Goal: Transaction & Acquisition: Purchase product/service

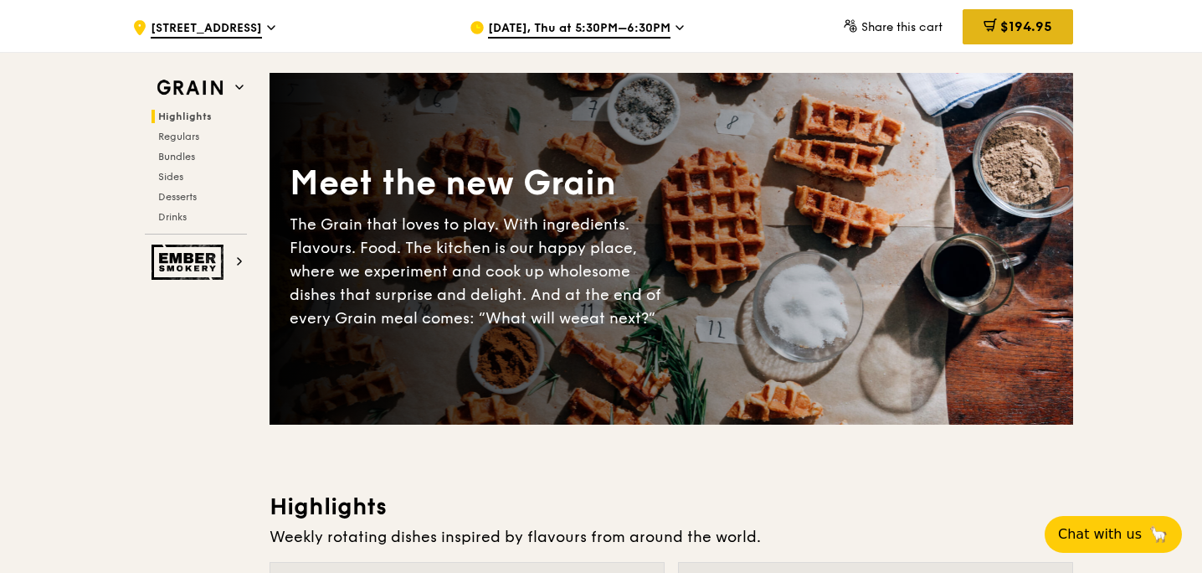
click at [1005, 19] on span "$194.95" at bounding box center [1026, 26] width 52 height 16
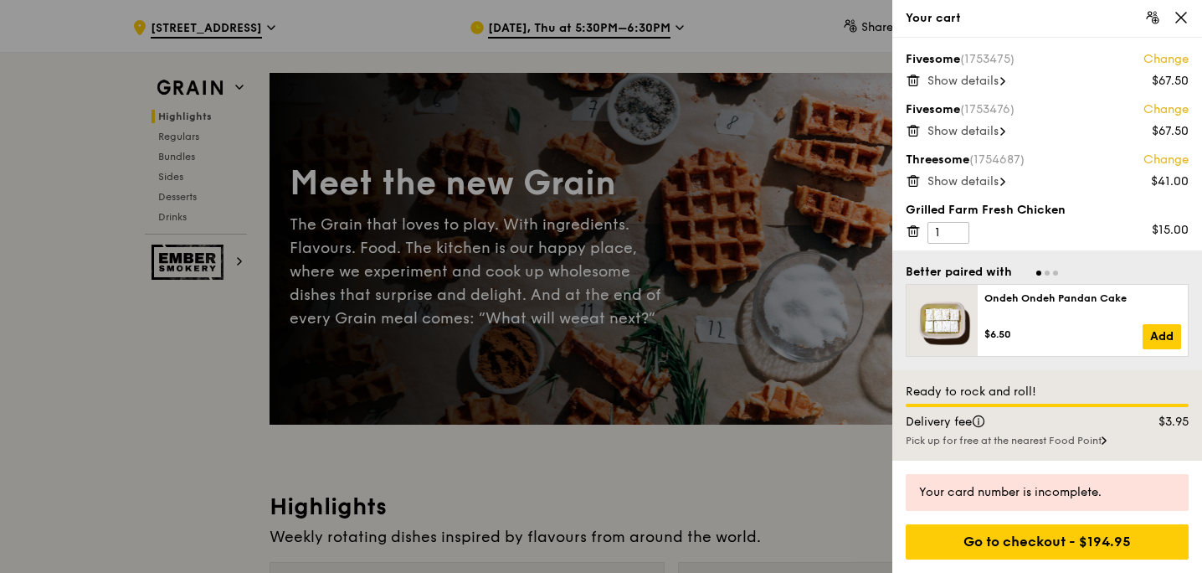
scroll to position [7, 0]
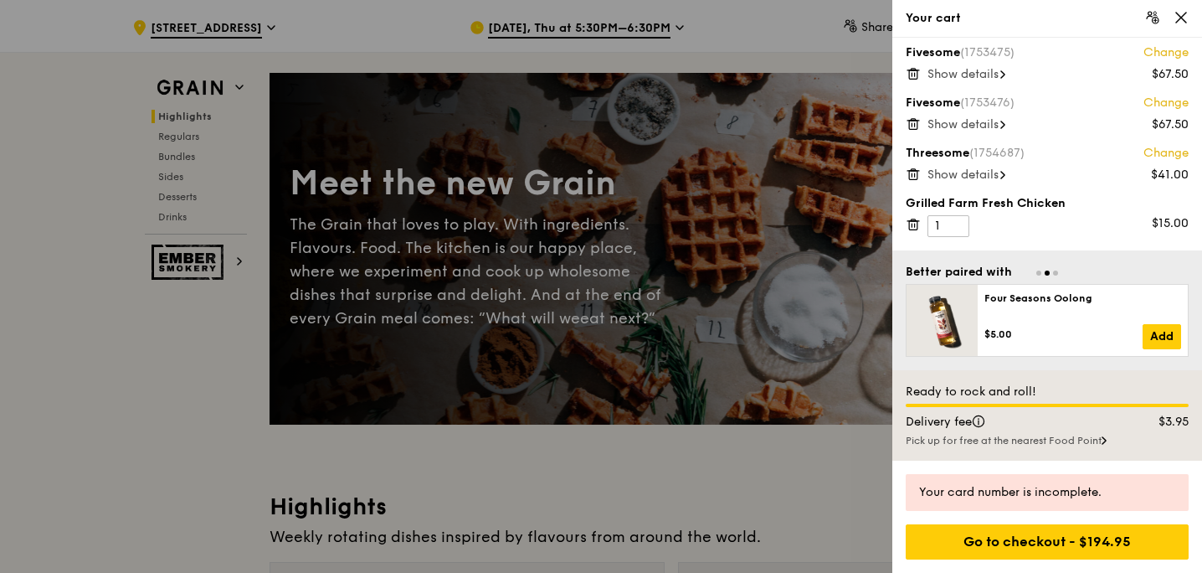
click at [765, 264] on div at bounding box center [601, 286] width 1202 height 573
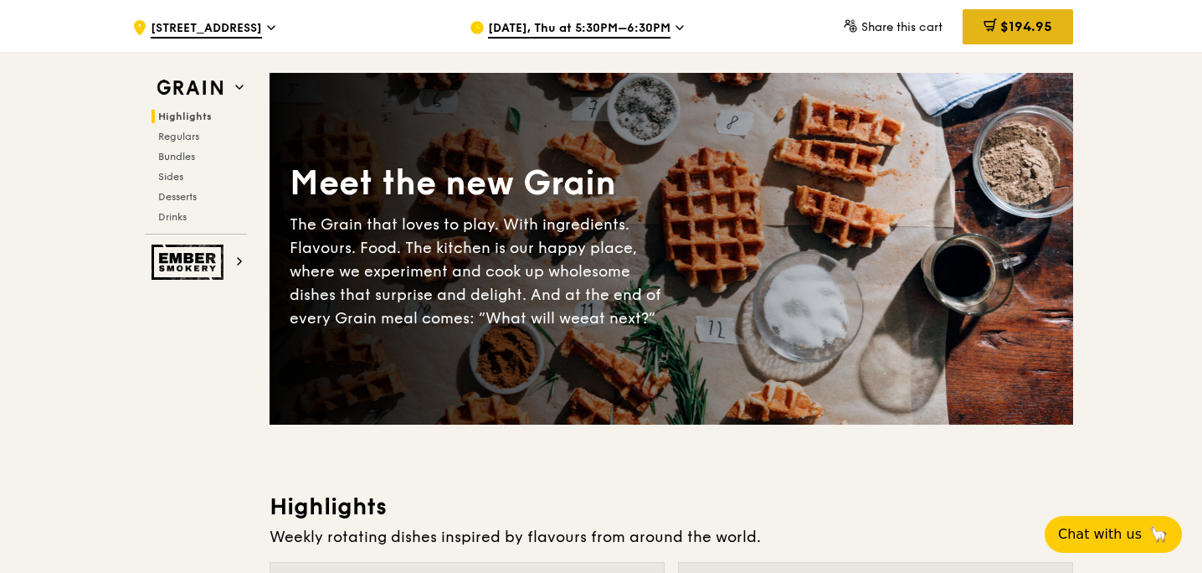
click at [1003, 32] on span "$194.95" at bounding box center [1026, 26] width 52 height 16
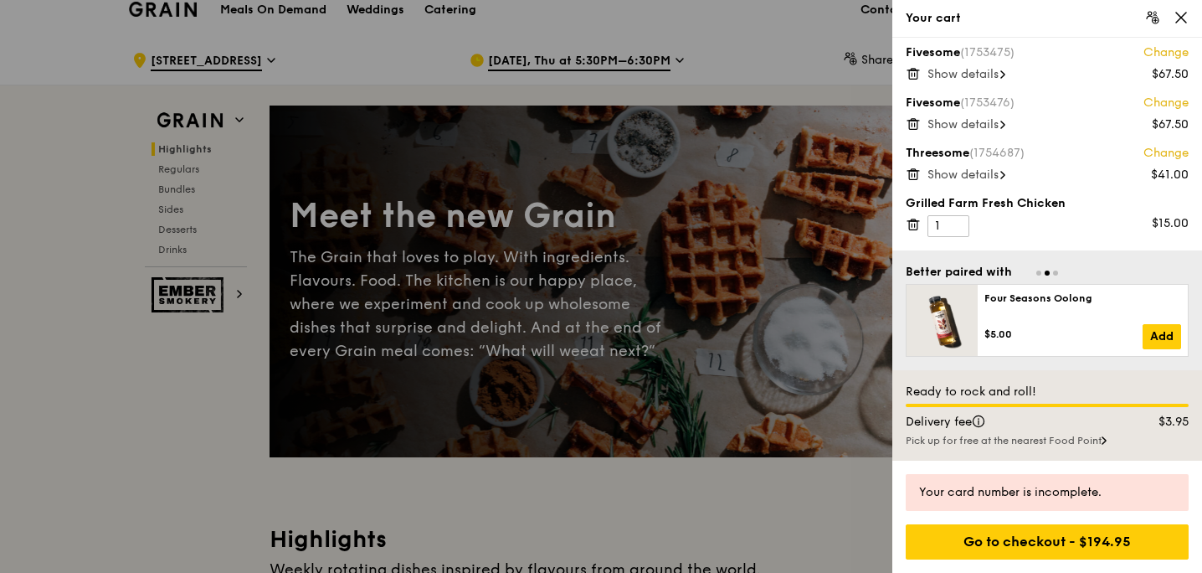
scroll to position [21, 0]
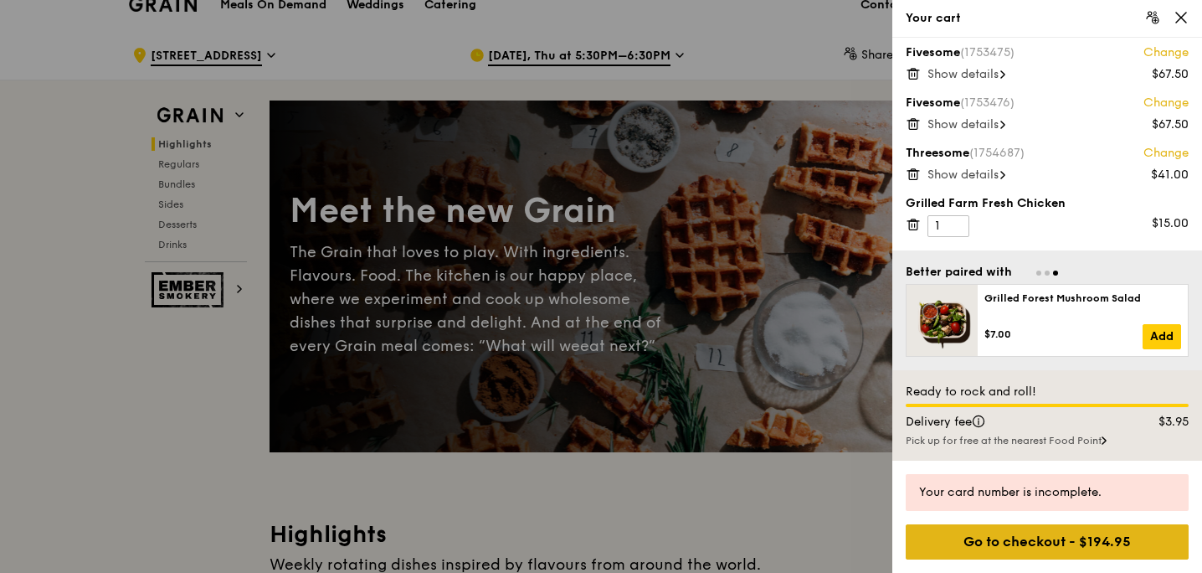
click at [1029, 550] on div "Go to checkout - $194.95" at bounding box center [1047, 541] width 283 height 35
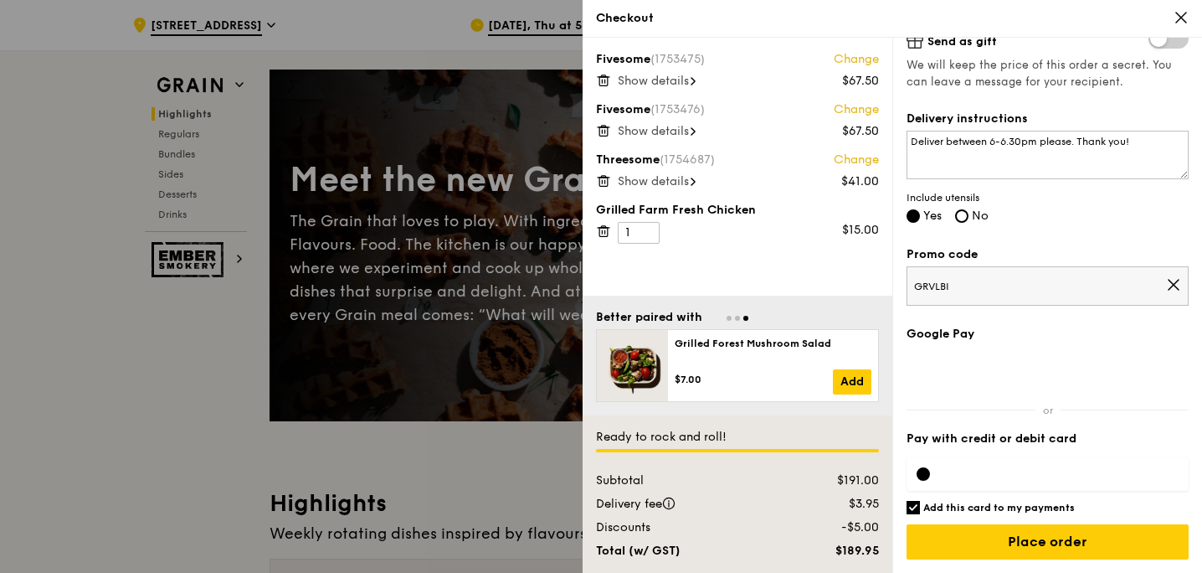
scroll to position [0, 0]
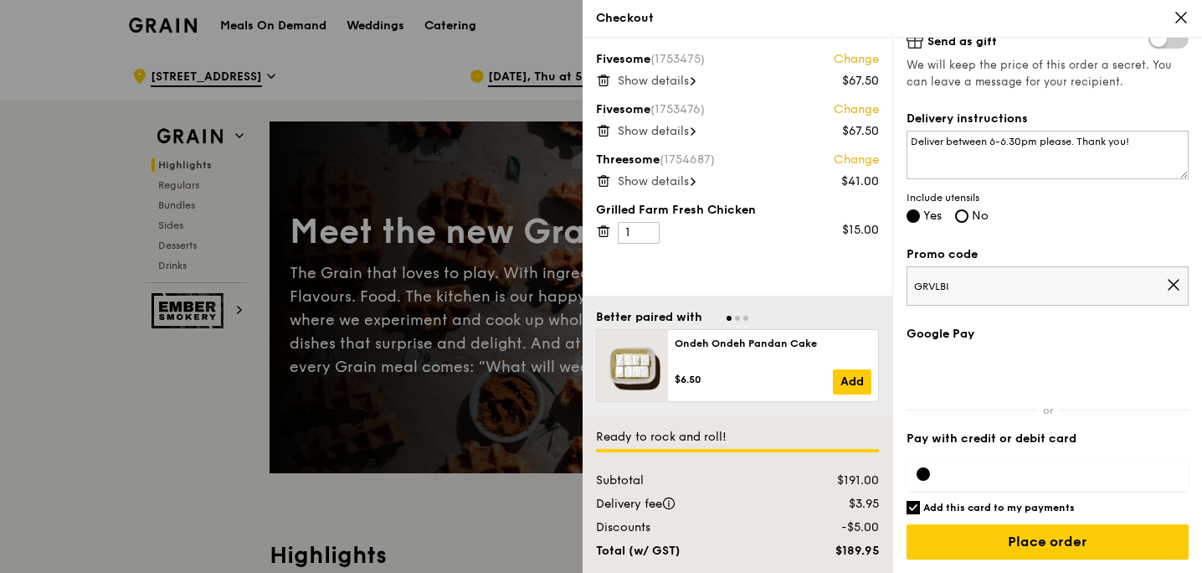
click at [1007, 506] on h6 "Add this card to my payments" at bounding box center [999, 507] width 152 height 13
click at [920, 506] on input "Add this card to my payments" at bounding box center [913, 507] width 13 height 13
checkbox input "false"
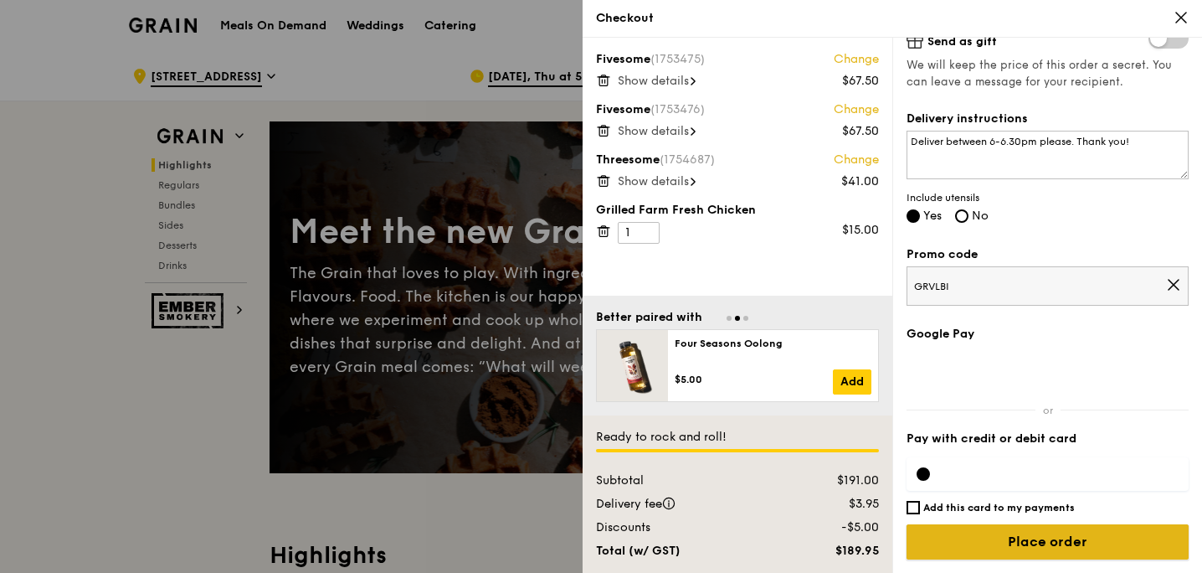
click at [1021, 535] on input "Place order" at bounding box center [1048, 541] width 282 height 35
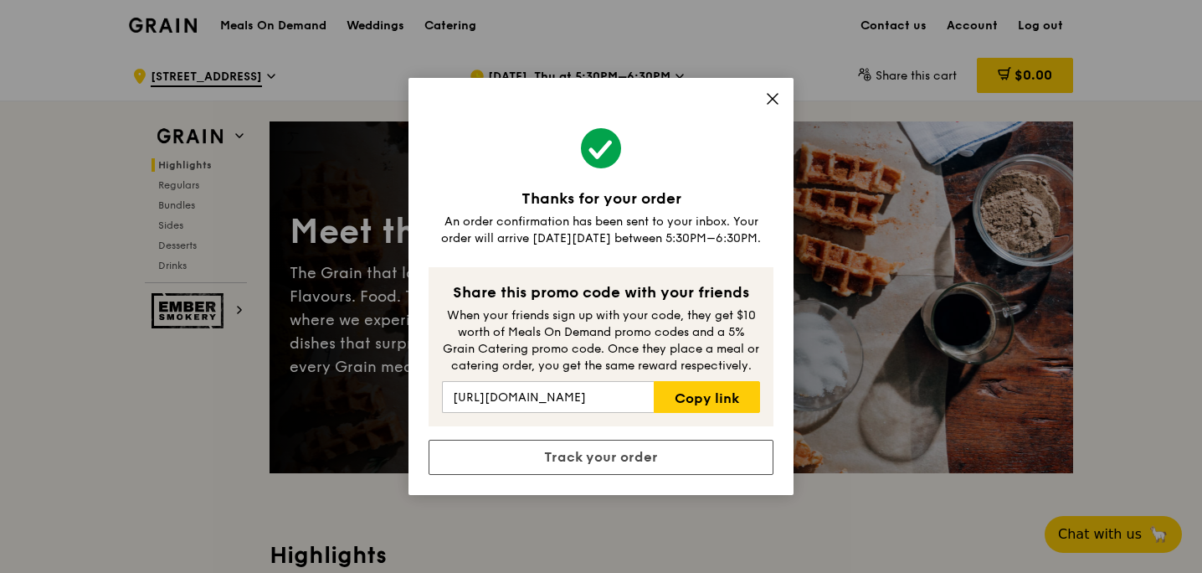
click at [773, 96] on icon at bounding box center [772, 98] width 15 height 15
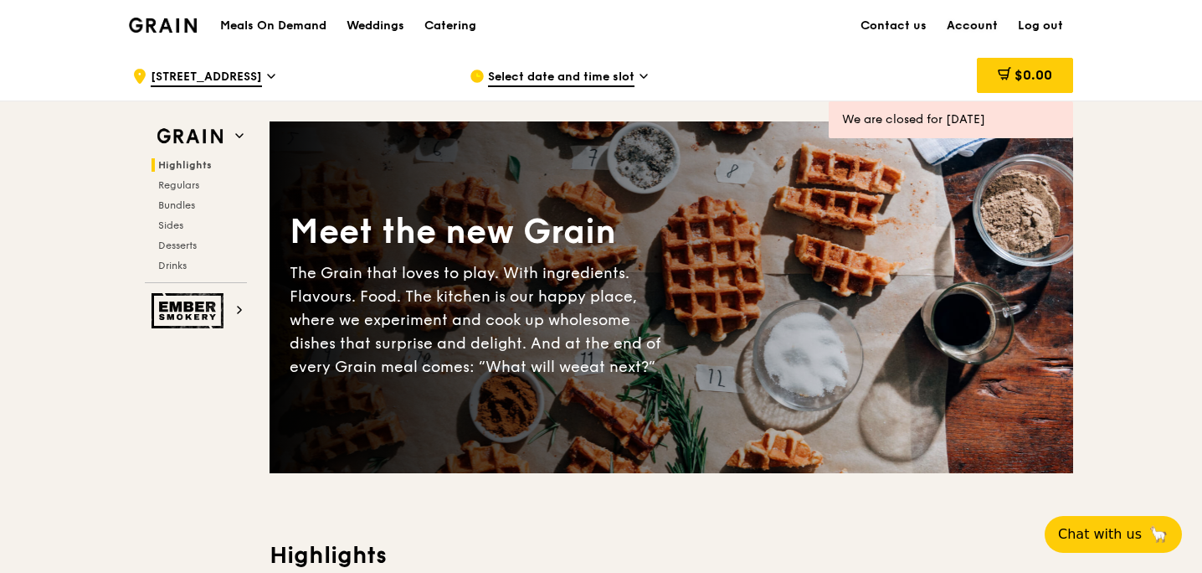
click at [970, 23] on link "Account" at bounding box center [972, 26] width 71 height 50
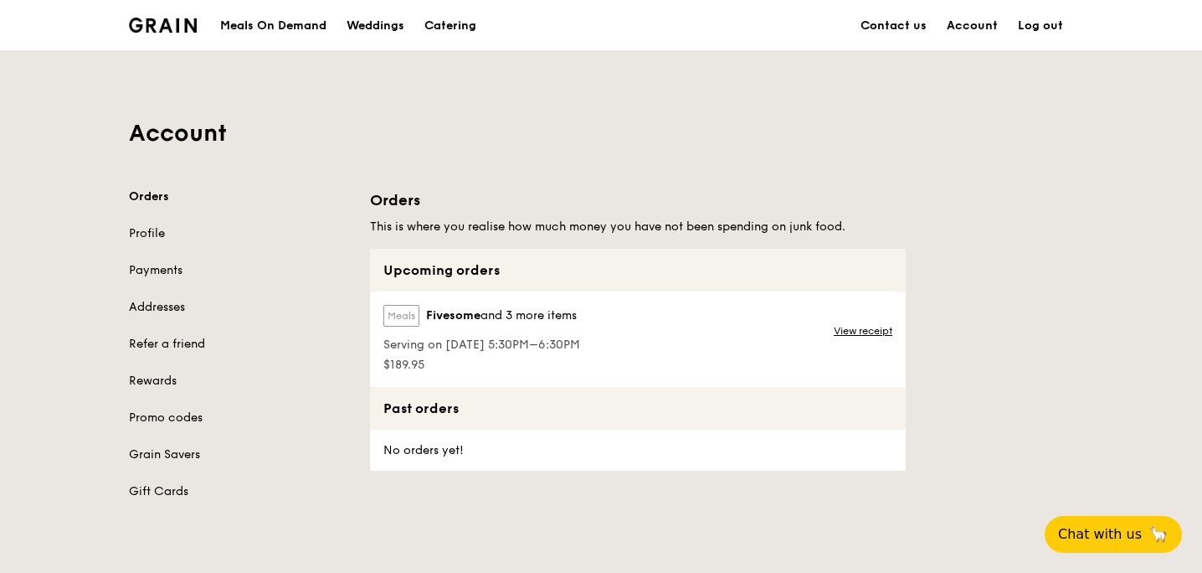
click at [410, 316] on label "Meals" at bounding box center [401, 316] width 36 height 22
click at [516, 321] on span "Fivesome and 3 more items" at bounding box center [501, 315] width 151 height 17
click at [850, 331] on link "View receipt" at bounding box center [863, 330] width 59 height 13
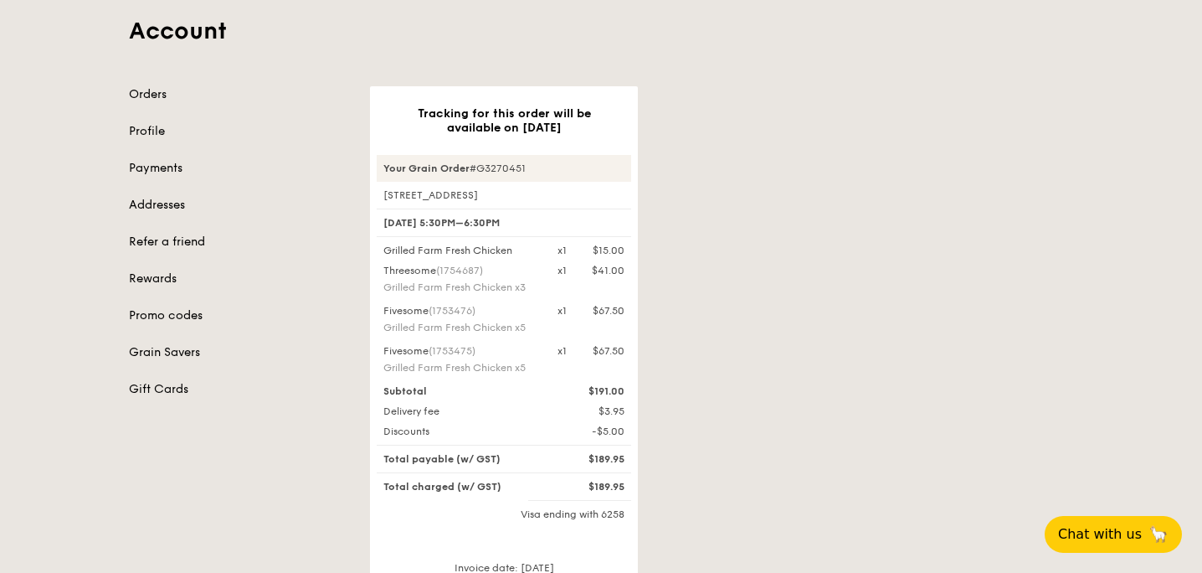
scroll to position [104, 0]
drag, startPoint x: 417, startPoint y: 251, endPoint x: 538, endPoint y: 372, distance: 171.1
click at [538, 372] on div "Grilled Farm Fresh Chicken x1 $15.00 Threesome (1754687) Grilled Farm Fresh Chi…" at bounding box center [504, 309] width 254 height 134
click at [538, 372] on div "Fivesome (1753475) Grilled Farm Fresh Chicken x5" at bounding box center [460, 358] width 174 height 33
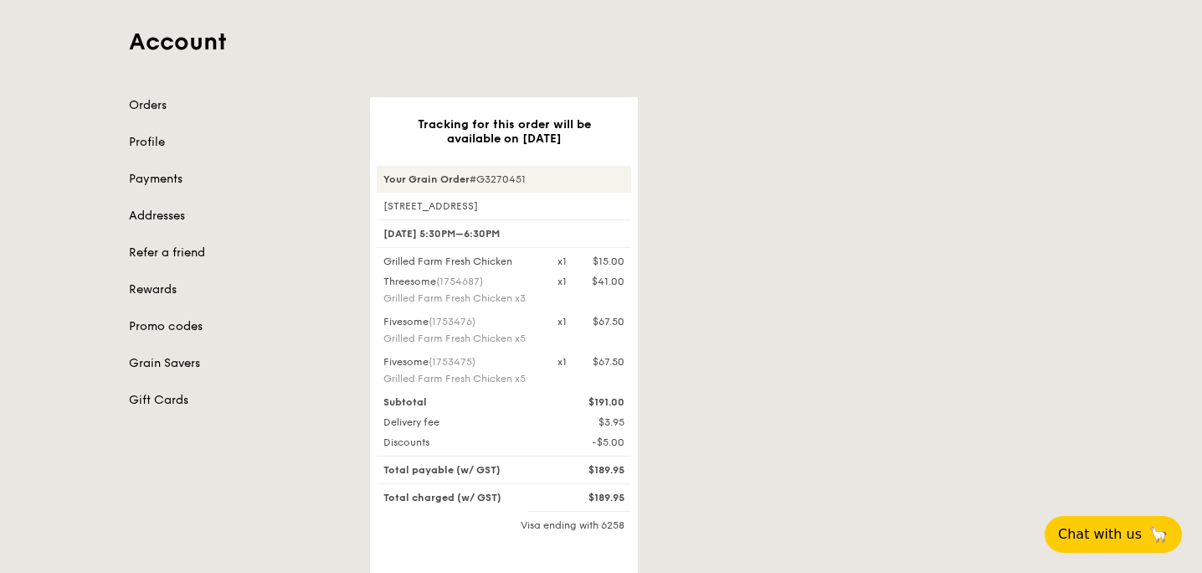
scroll to position [0, 0]
